Goal: Task Accomplishment & Management: Manage account settings

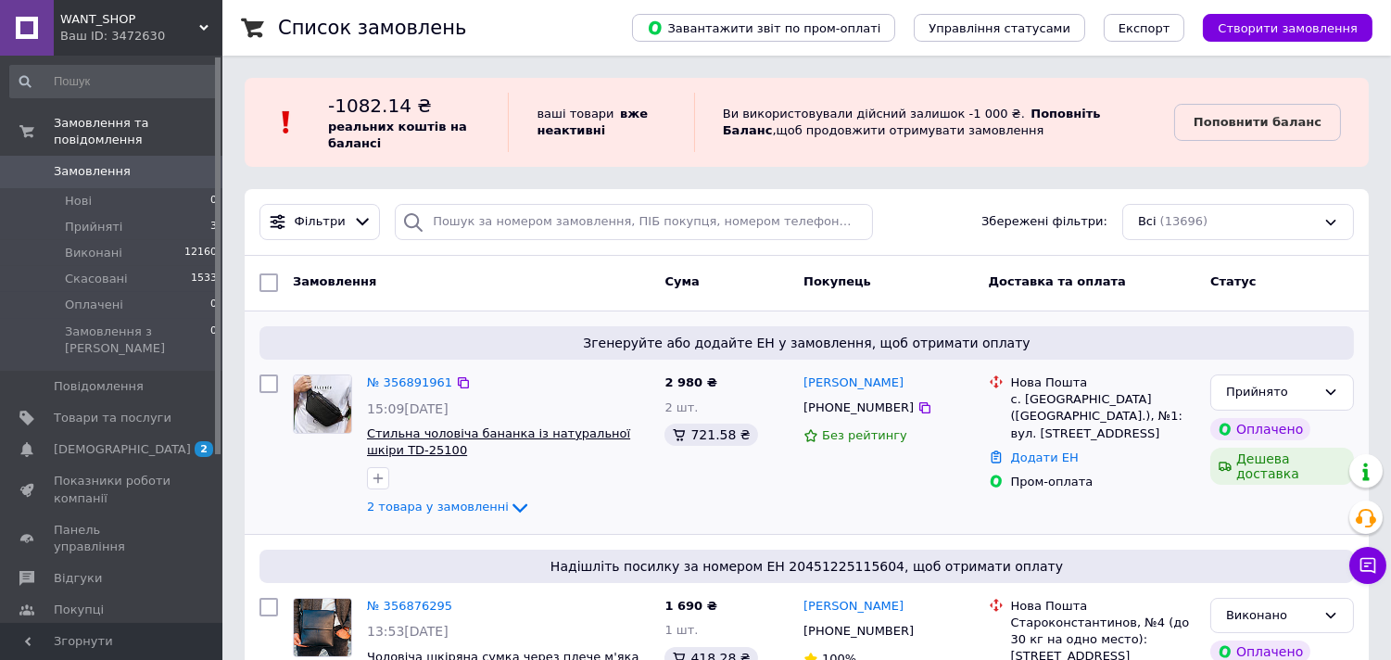
click at [442, 430] on span "Стильна чоловіча бананка із натуральної шкіри TD-25100" at bounding box center [498, 442] width 263 height 32
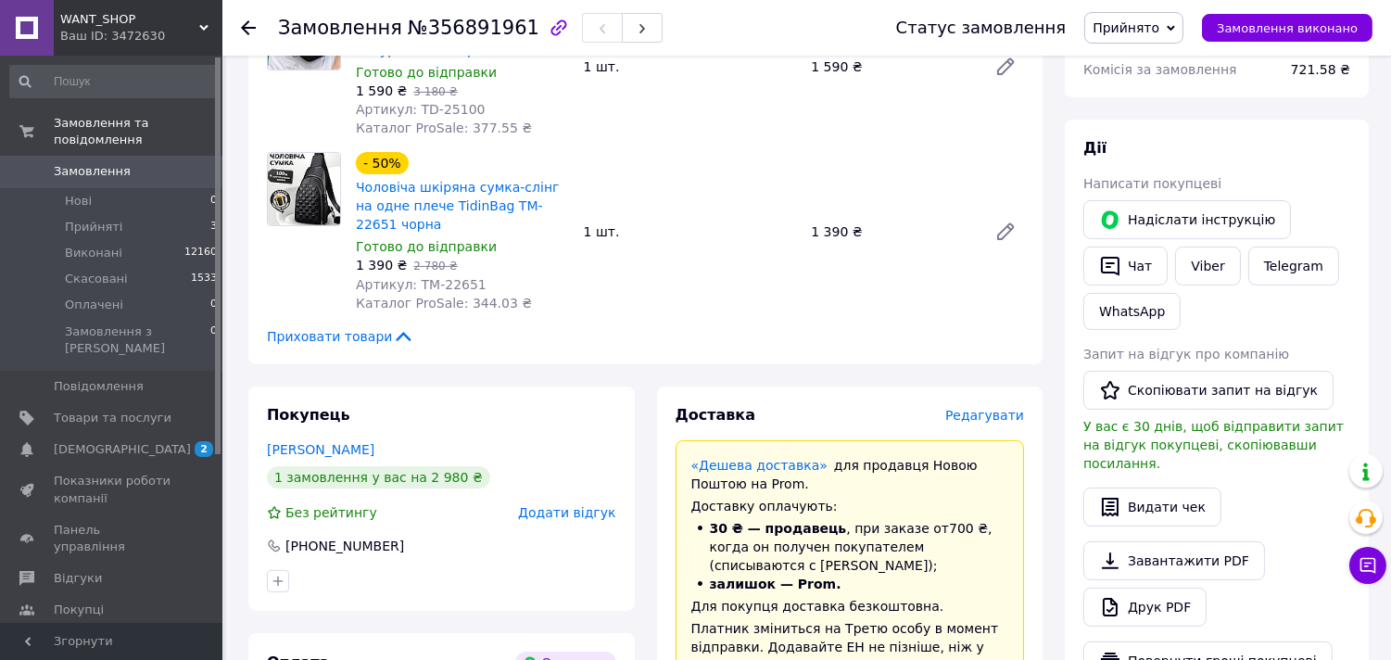
scroll to position [823, 0]
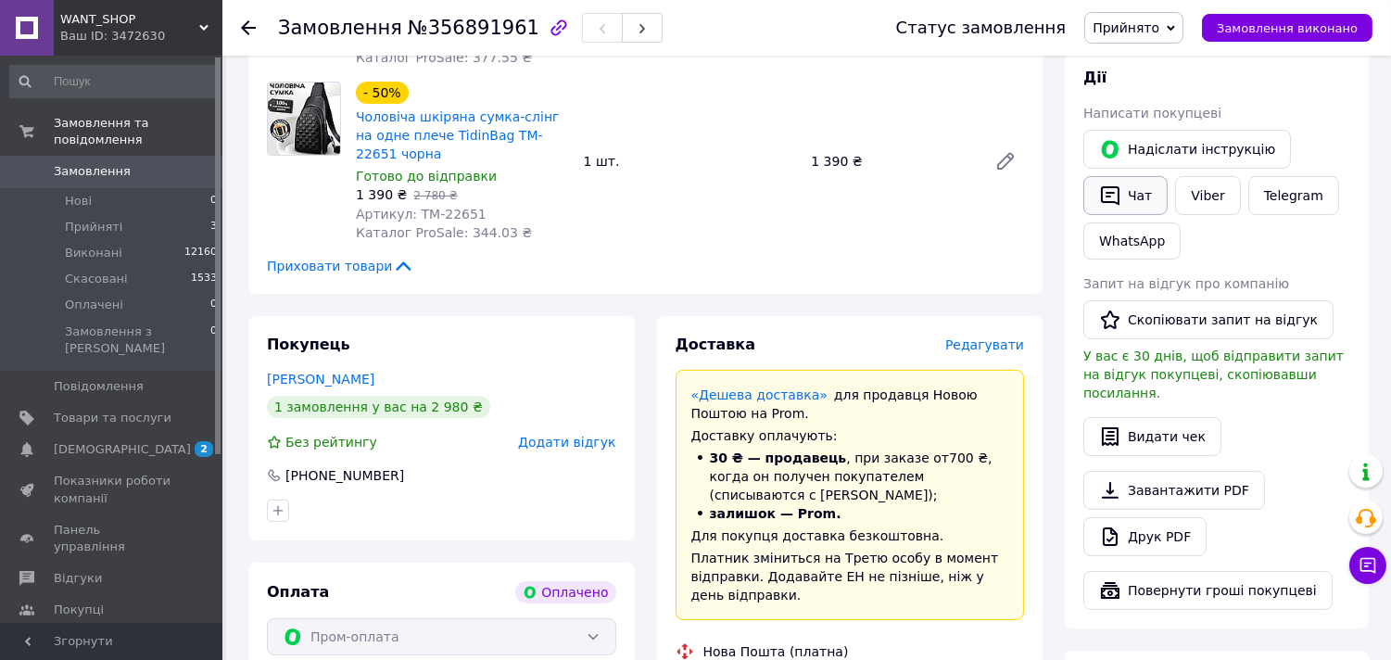
click at [1131, 176] on button "Чат" at bounding box center [1125, 195] width 84 height 39
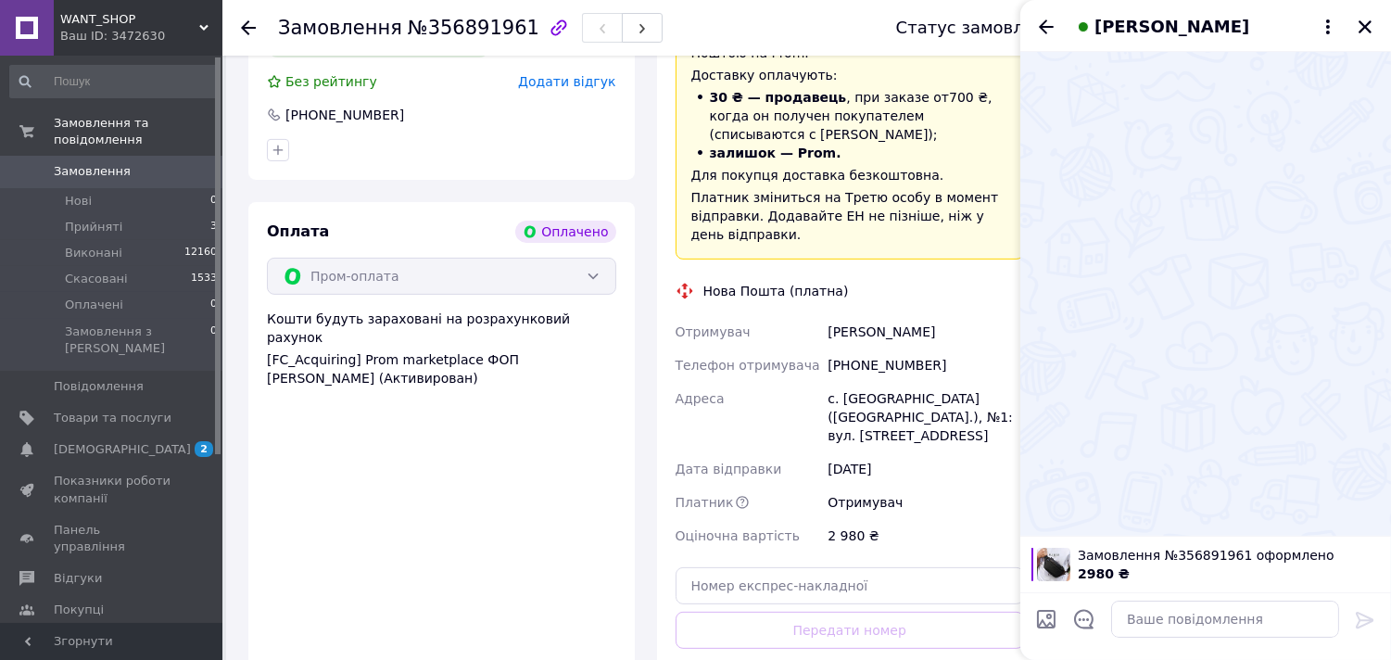
scroll to position [1235, 0]
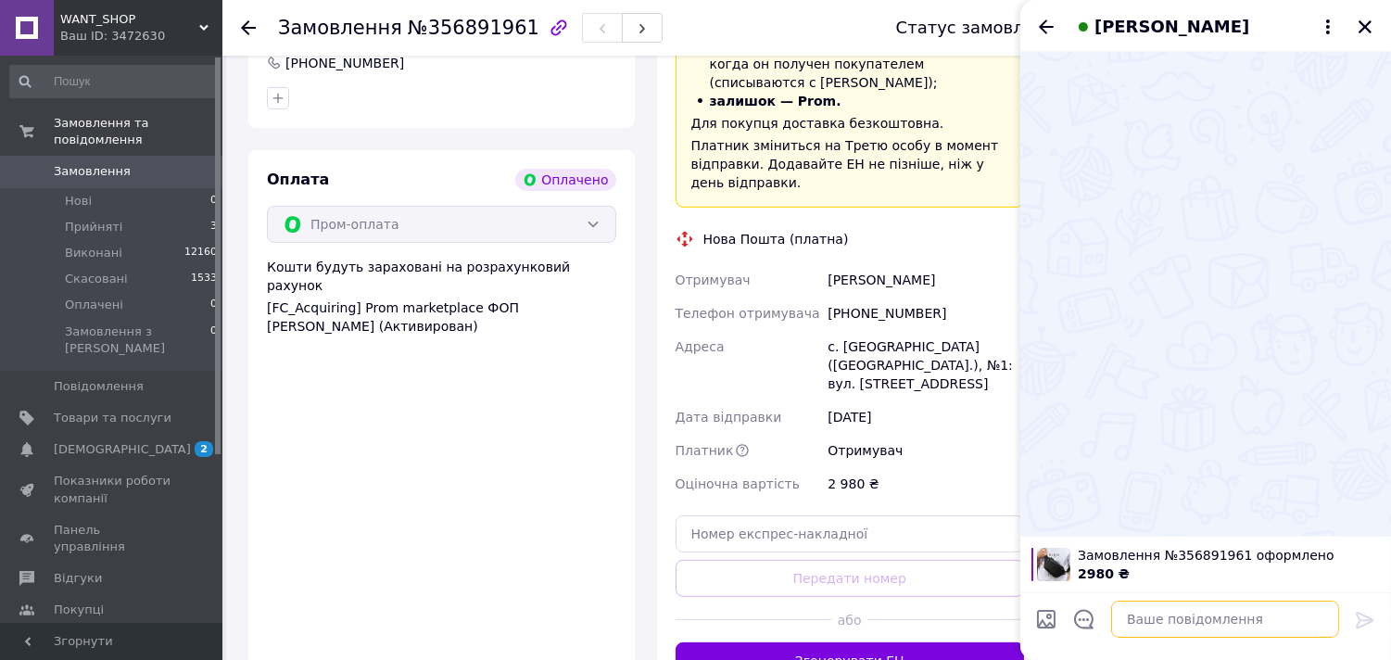
click at [1177, 617] on textarea at bounding box center [1225, 618] width 228 height 37
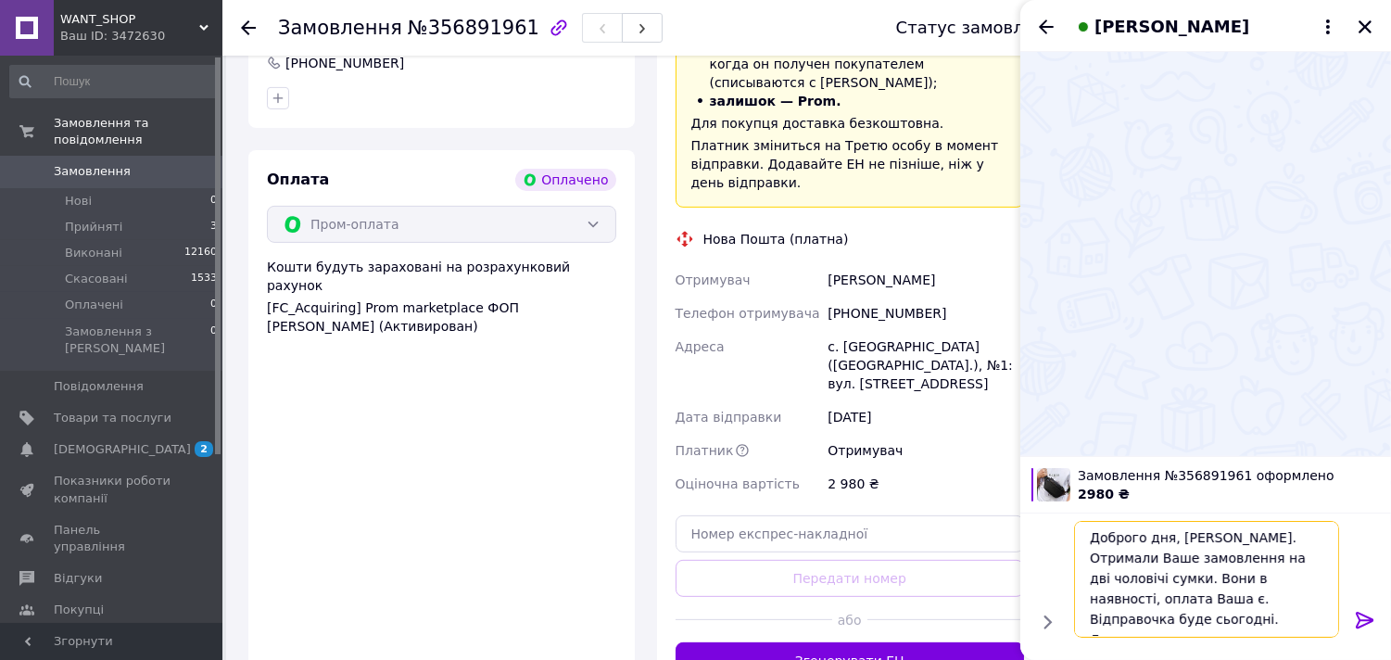
scroll to position [14, 0]
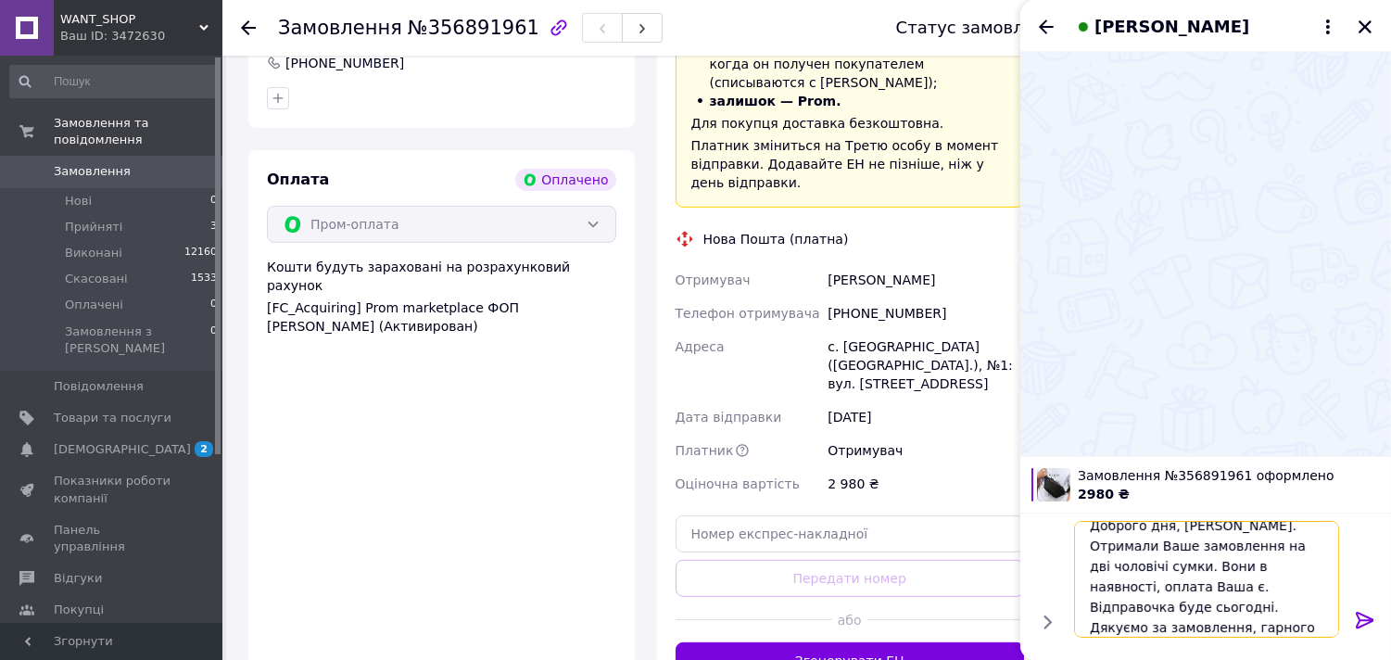
type textarea "Доброго дня, Катерина. Отримали Ваше замовлення на дві чоловічі сумки. Вони в н…"
click at [1362, 619] on icon at bounding box center [1365, 620] width 18 height 17
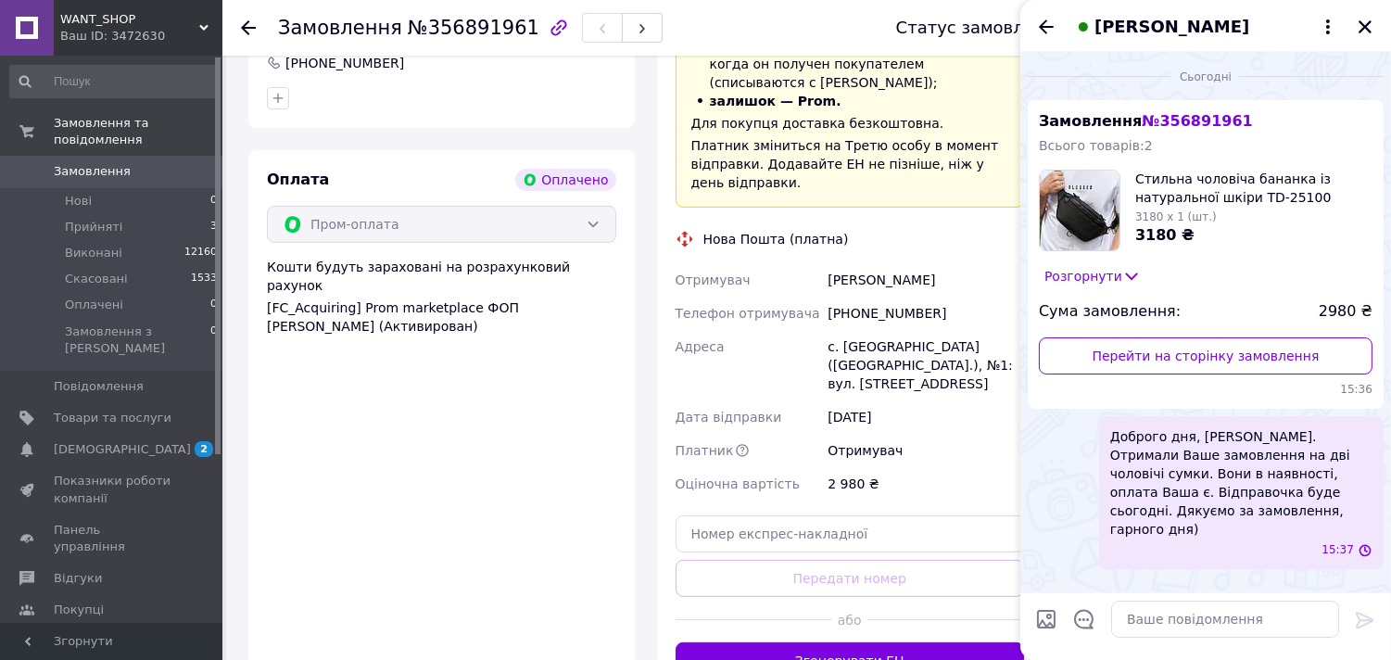
scroll to position [0, 0]
click at [1358, 26] on icon "Закрити" at bounding box center [1364, 27] width 17 height 17
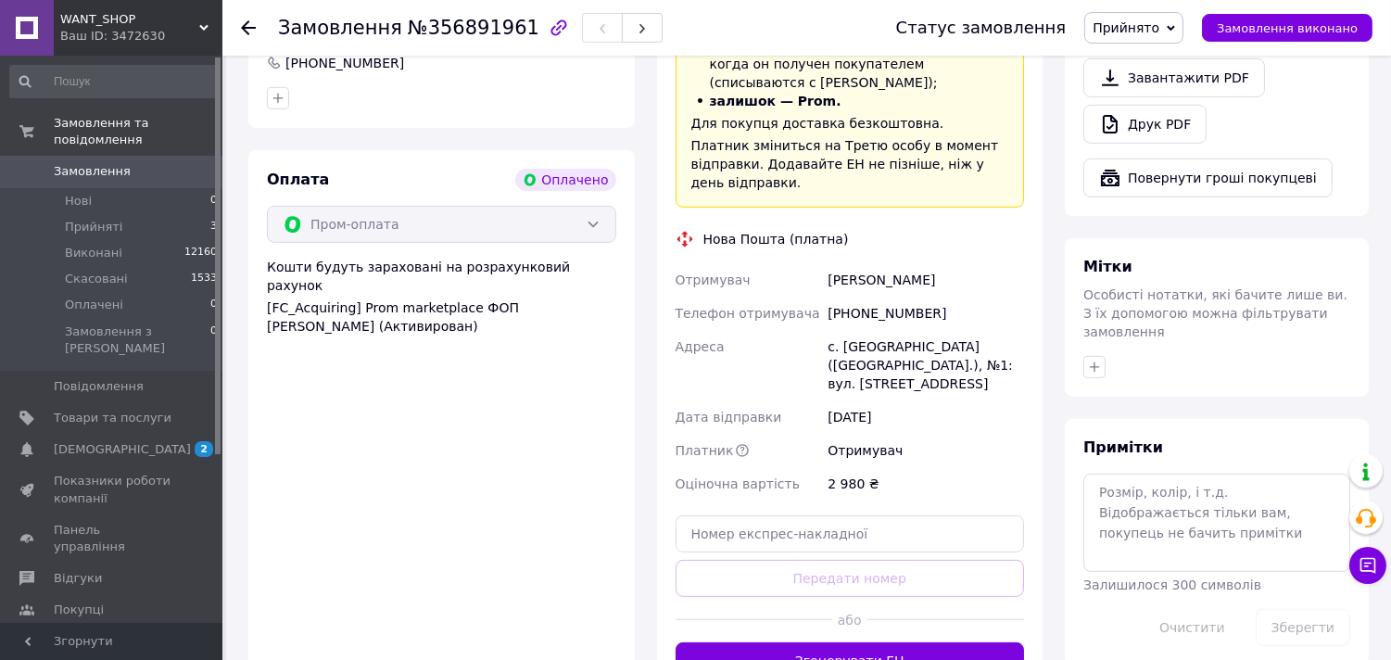
click at [246, 23] on use at bounding box center [248, 27] width 15 height 15
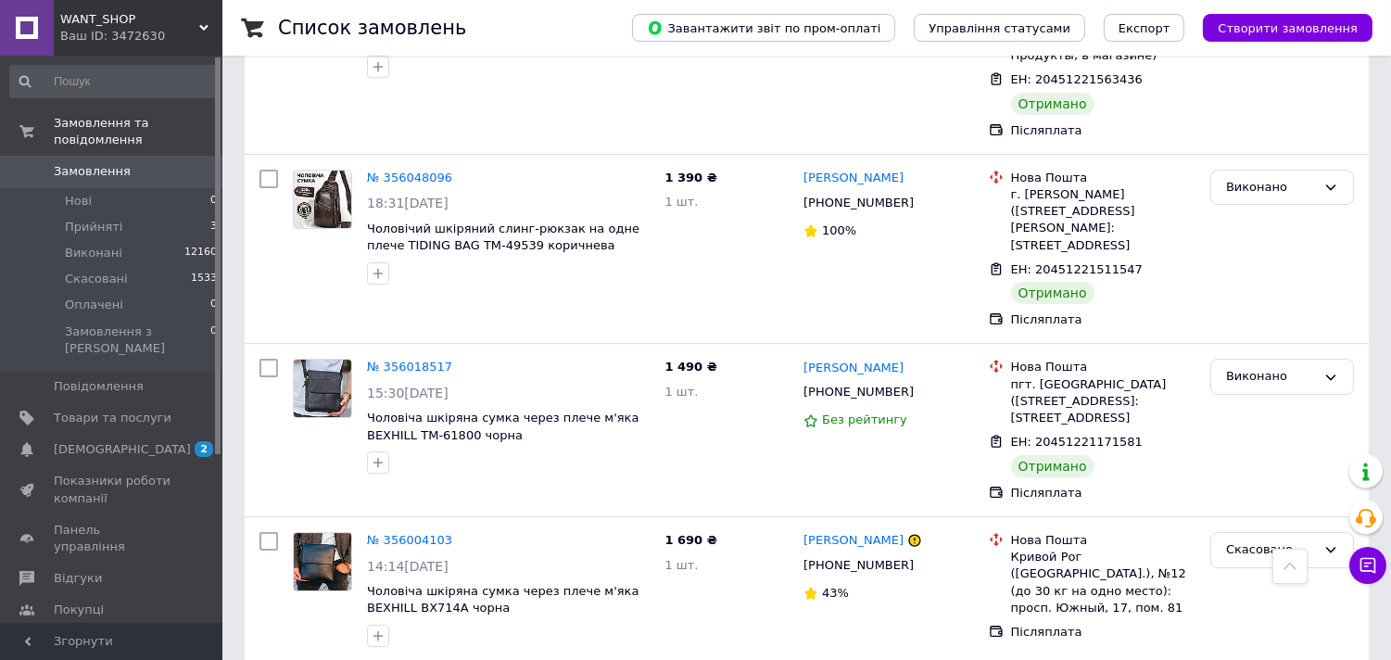
scroll to position [10912, 0]
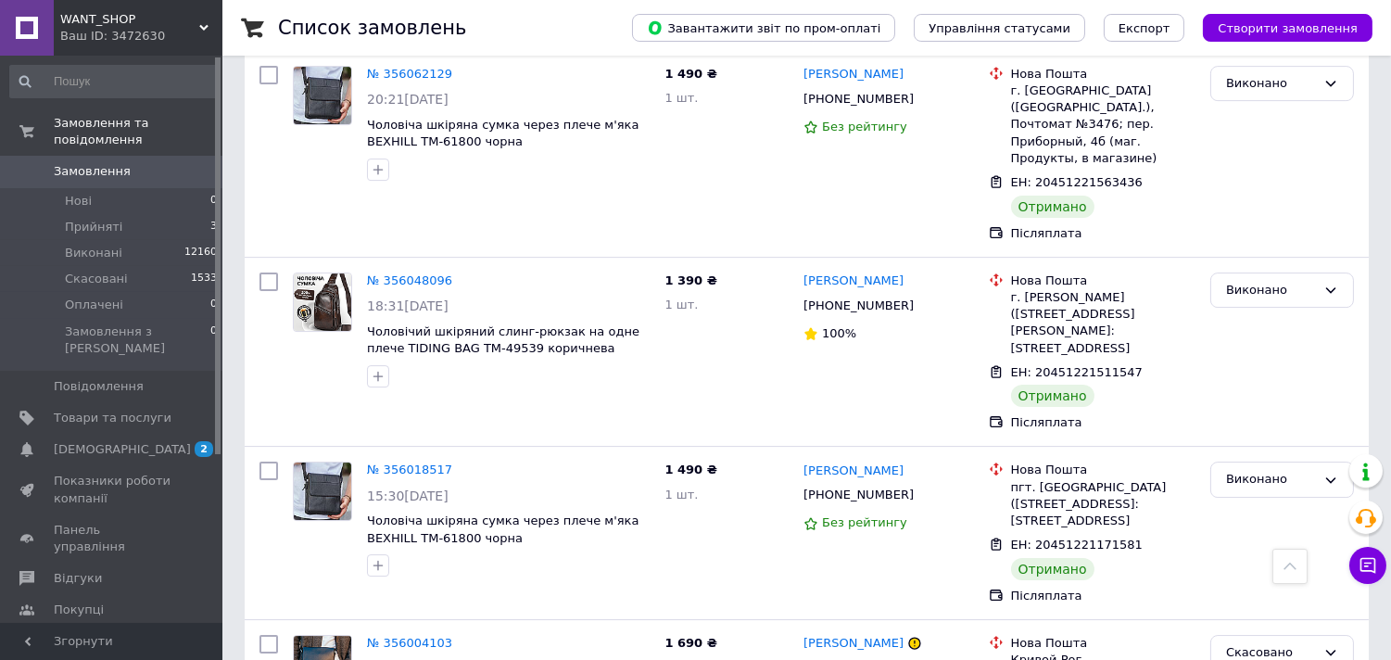
copy link "[PERSON_NAME]"
drag, startPoint x: 895, startPoint y: 187, endPoint x: 797, endPoint y: 187, distance: 98.2
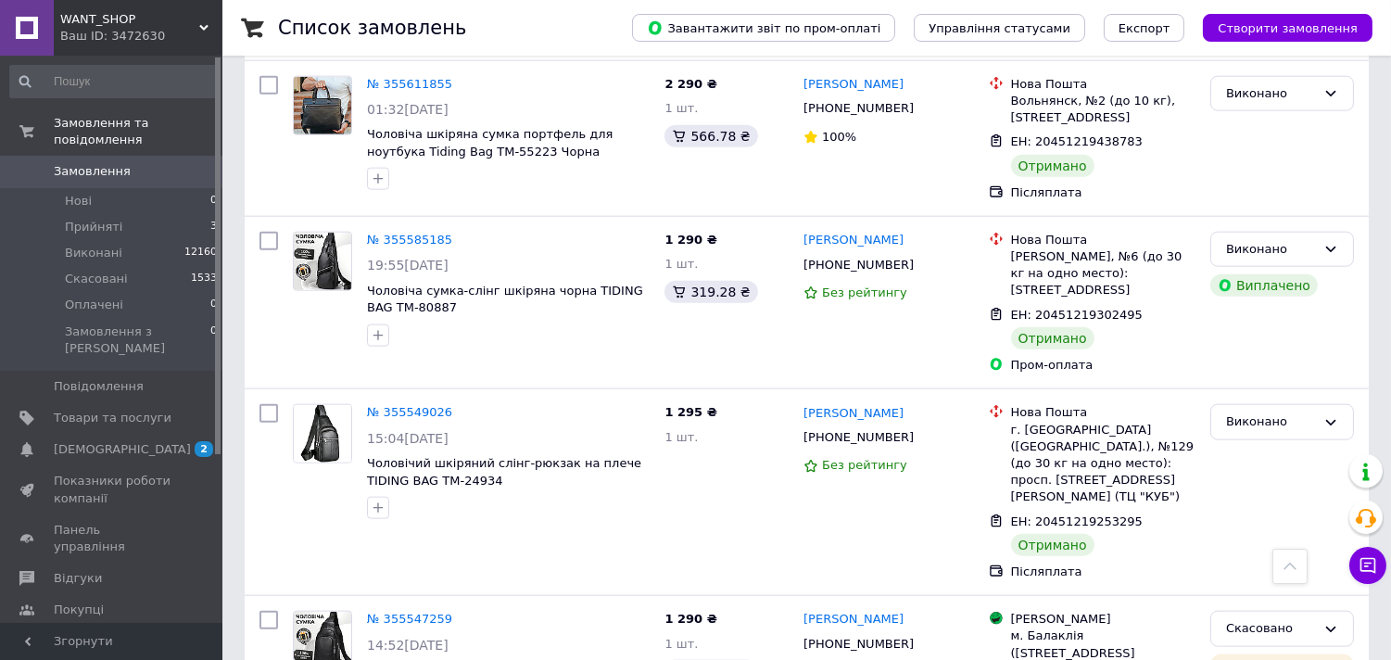
scroll to position [16654, 0]
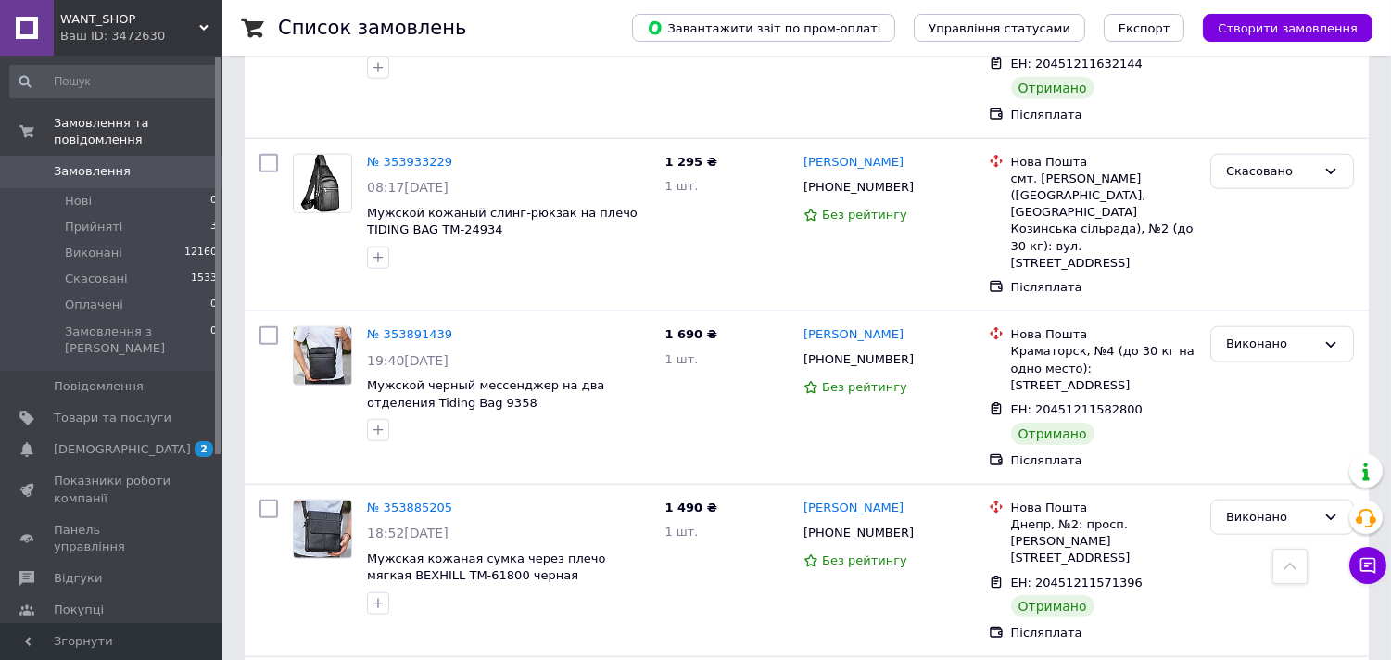
scroll to position [16360, 0]
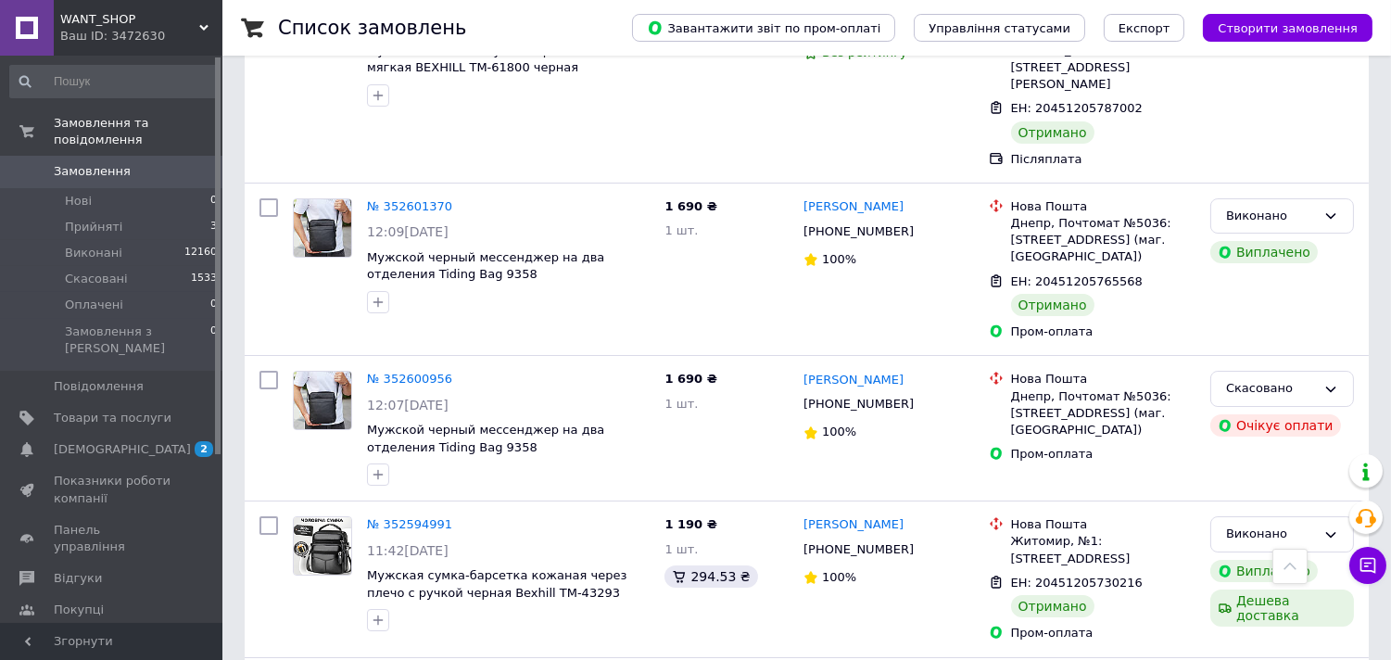
scroll to position [12662, 0]
